Goal: Information Seeking & Learning: Learn about a topic

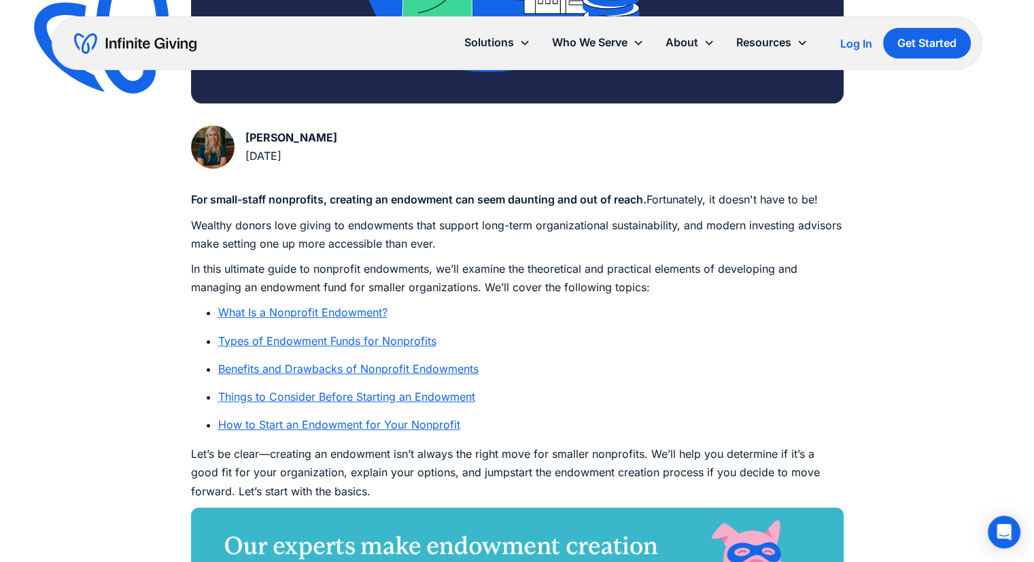
scroll to position [609, 0]
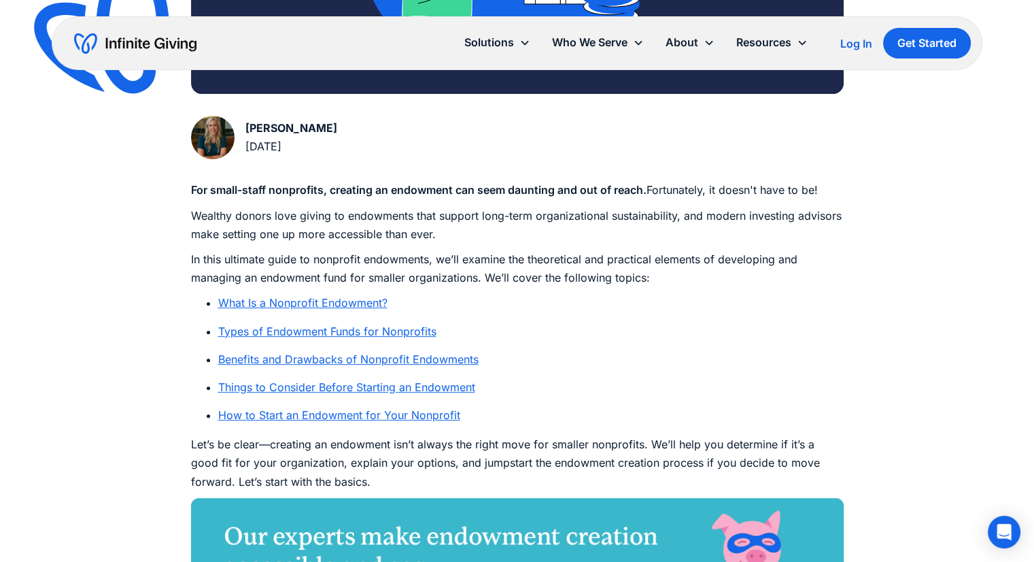
click at [396, 360] on link "Benefits and Drawbacks of Nonprofit Endowments" at bounding box center [348, 359] width 260 height 14
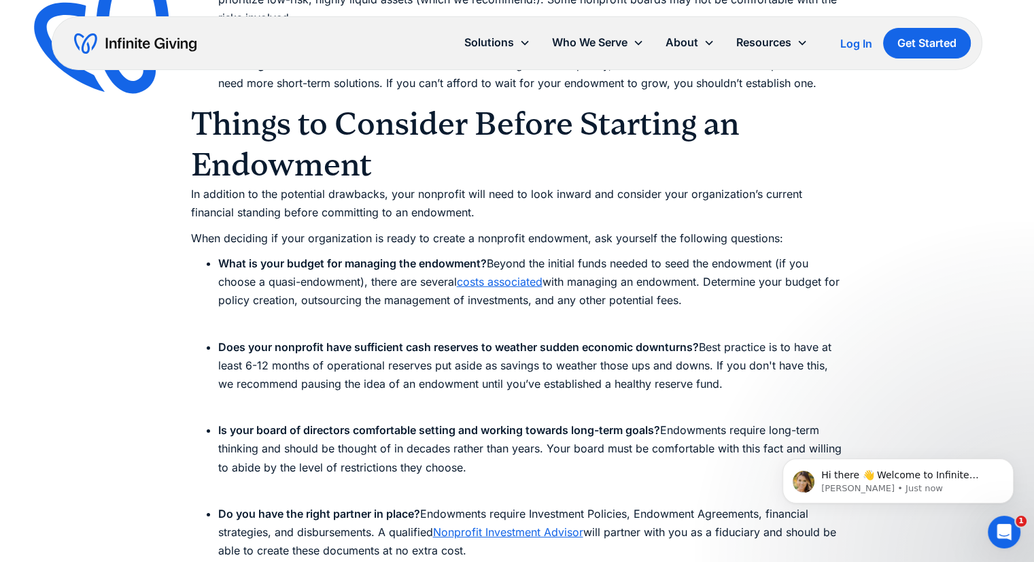
scroll to position [4222, 0]
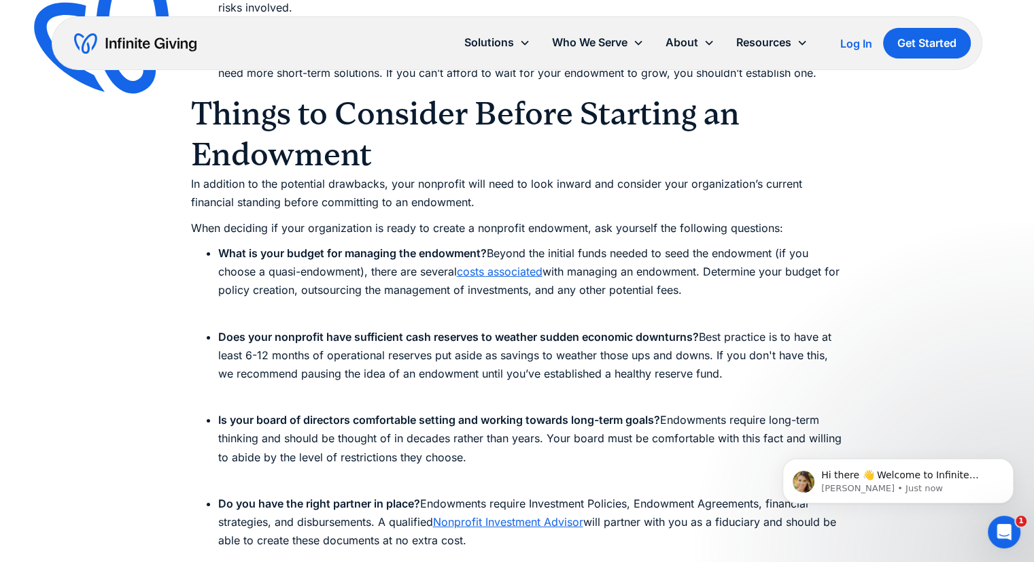
click at [506, 269] on link "costs associated" at bounding box center [500, 272] width 86 height 14
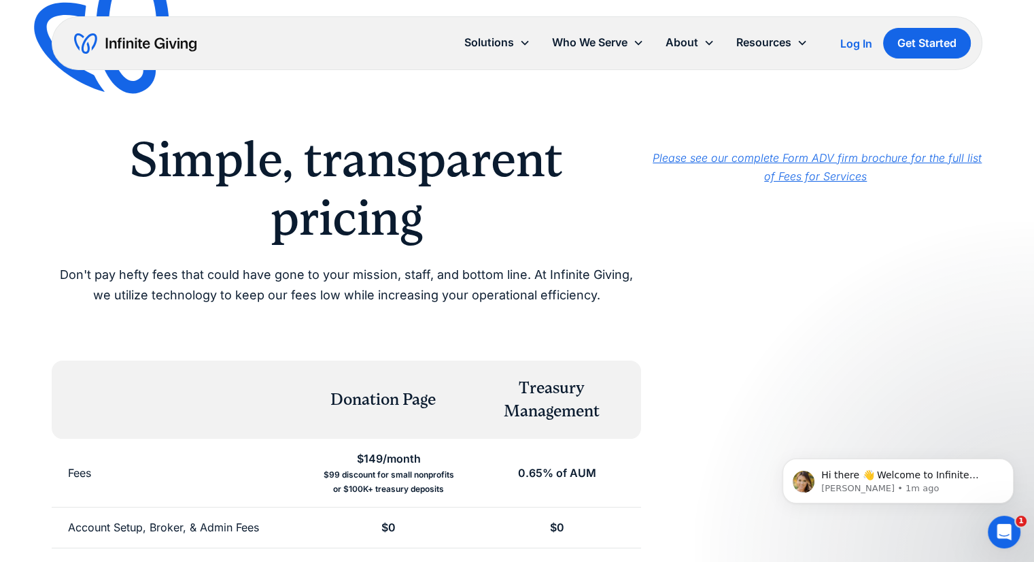
drag, startPoint x: 1044, startPoint y: 76, endPoint x: 1044, endPoint y: 17, distance: 59.2
click at [1034, 17] on html "Solutions Donation Page Investing Cash Reserves Advisory Services Stock Donatio…" at bounding box center [517, 281] width 1034 height 562
